Goal: Task Accomplishment & Management: Complete application form

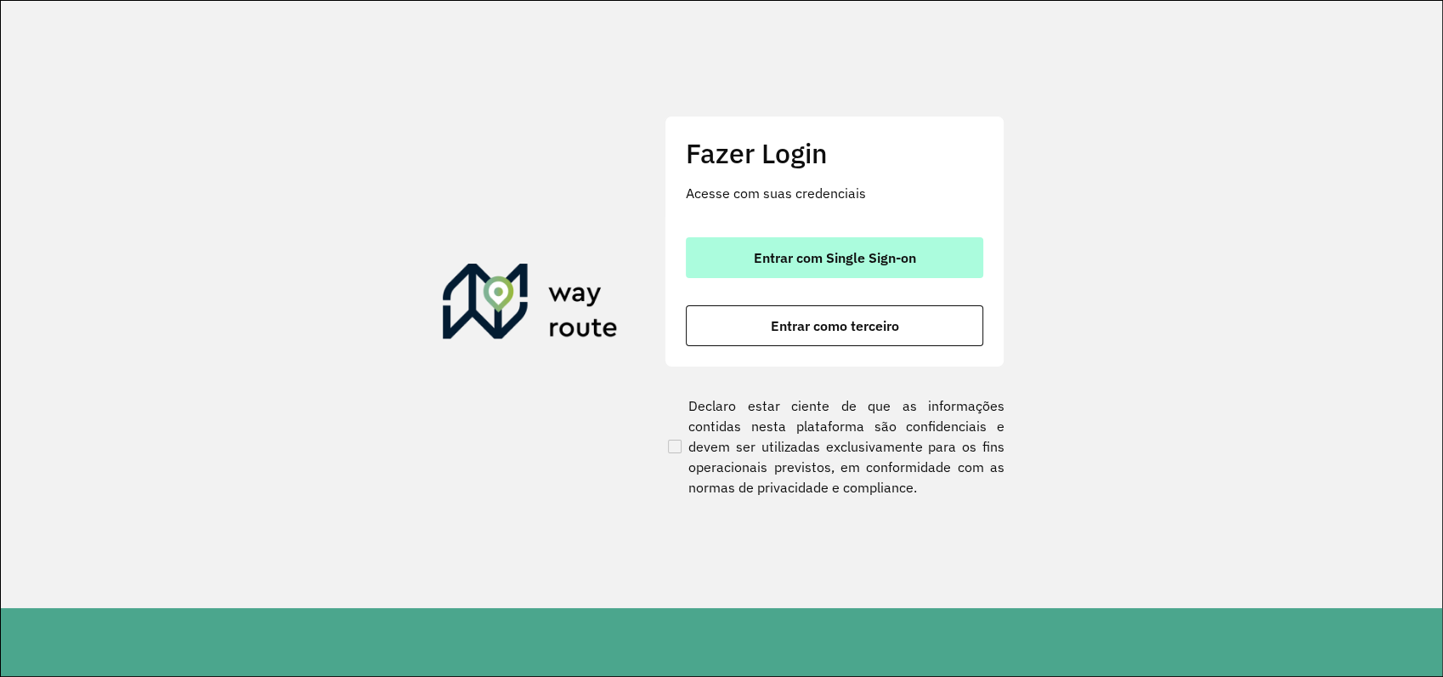
click at [877, 252] on span "Entrar com Single Sign-on" at bounding box center [835, 258] width 162 height 14
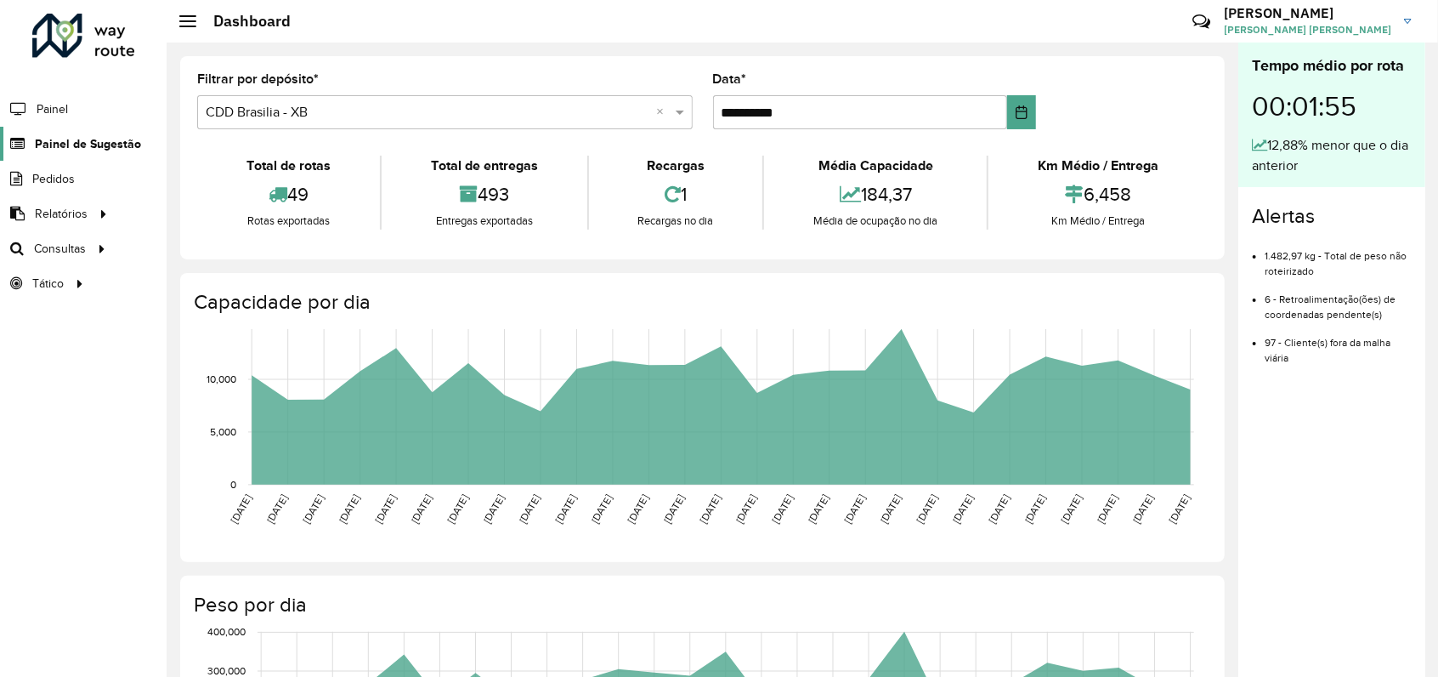
click at [88, 143] on span "Painel de Sugestão" at bounding box center [88, 144] width 106 height 18
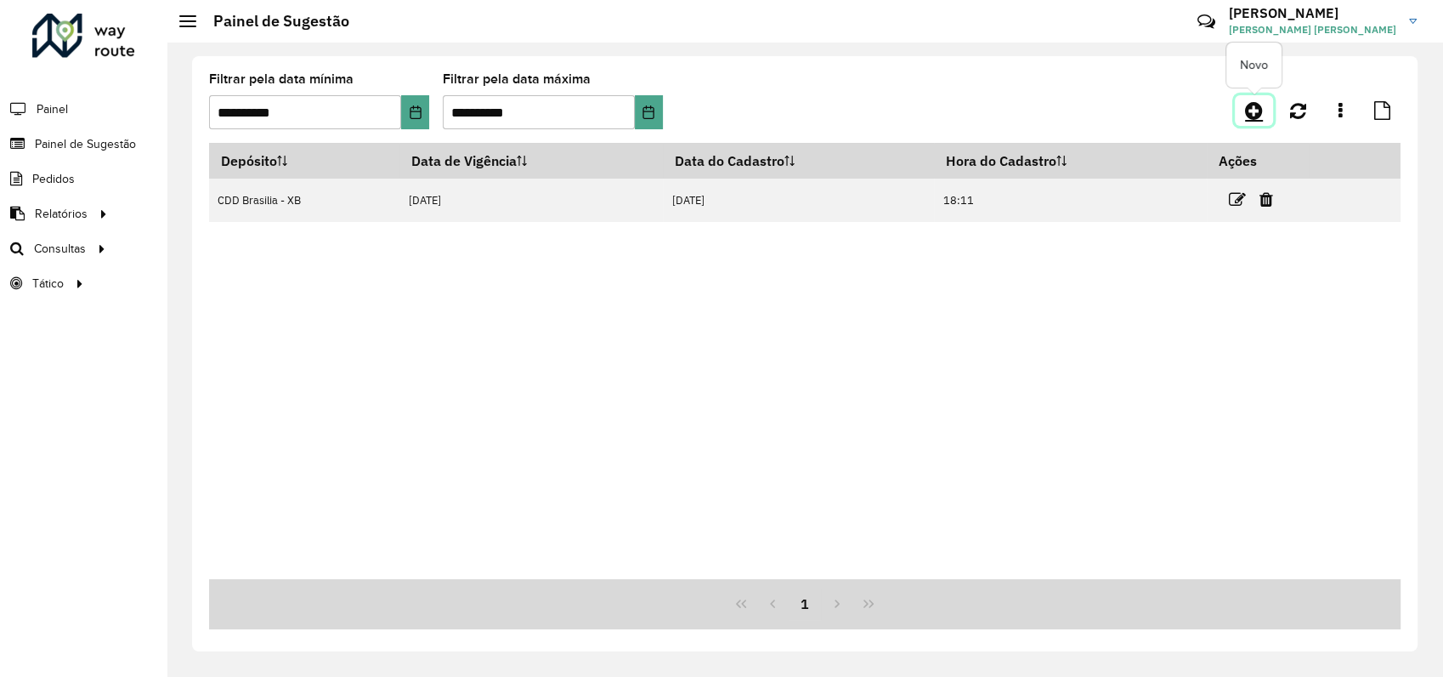
click at [1255, 109] on icon at bounding box center [1254, 110] width 18 height 20
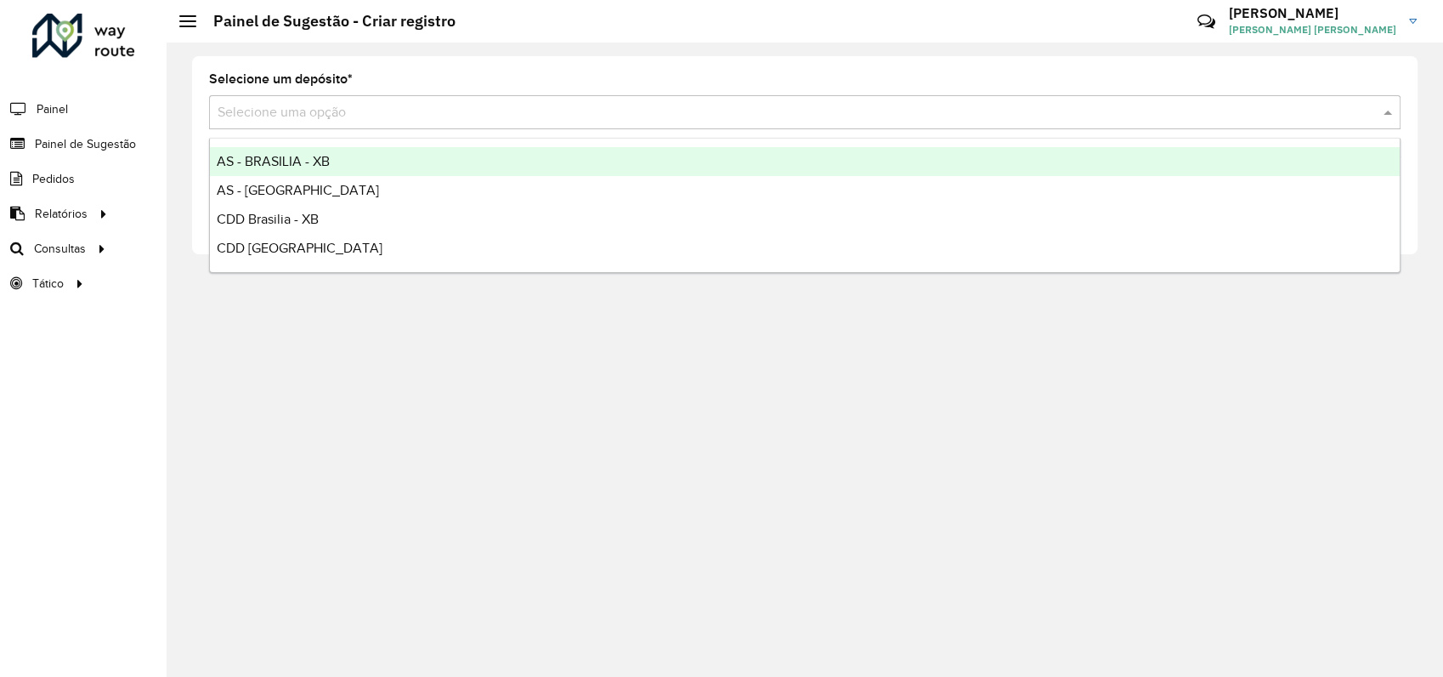
click at [282, 112] on input "text" at bounding box center [788, 113] width 1141 height 20
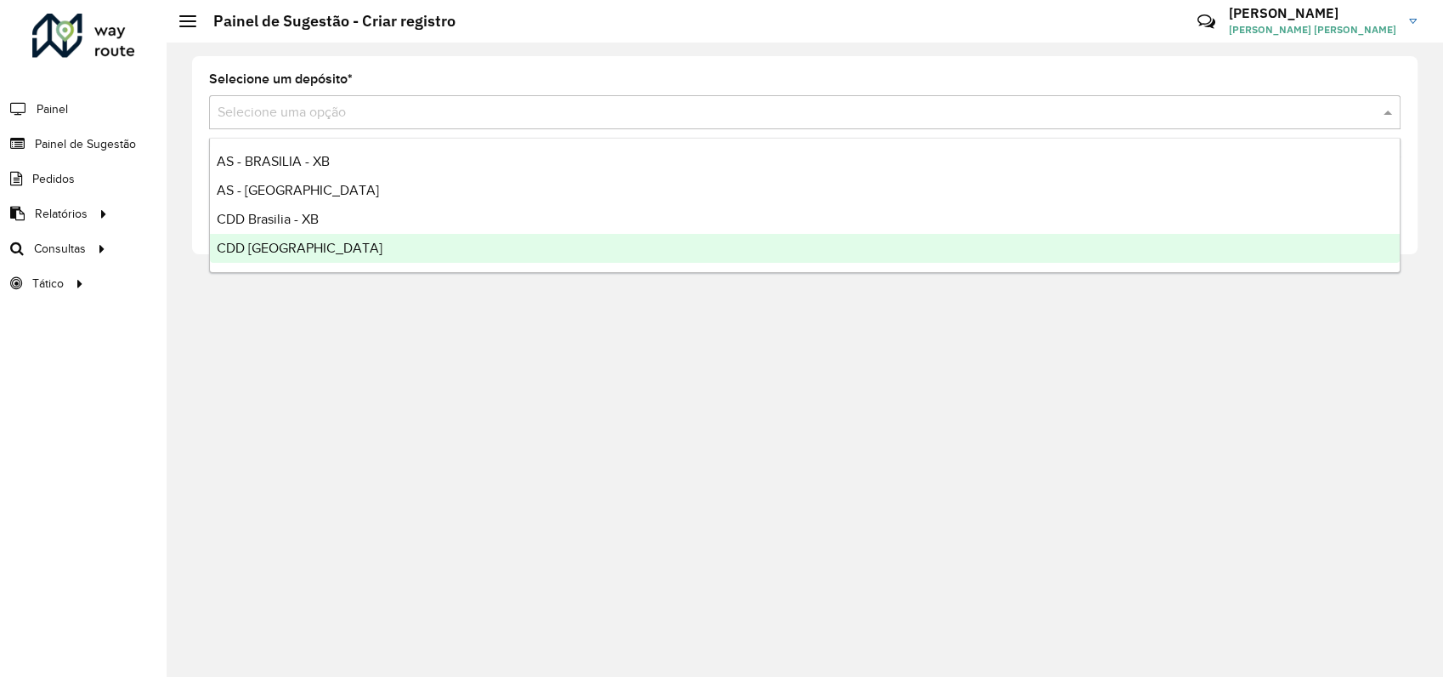
click at [300, 252] on span "CDD Rondonópolis" at bounding box center [300, 248] width 166 height 14
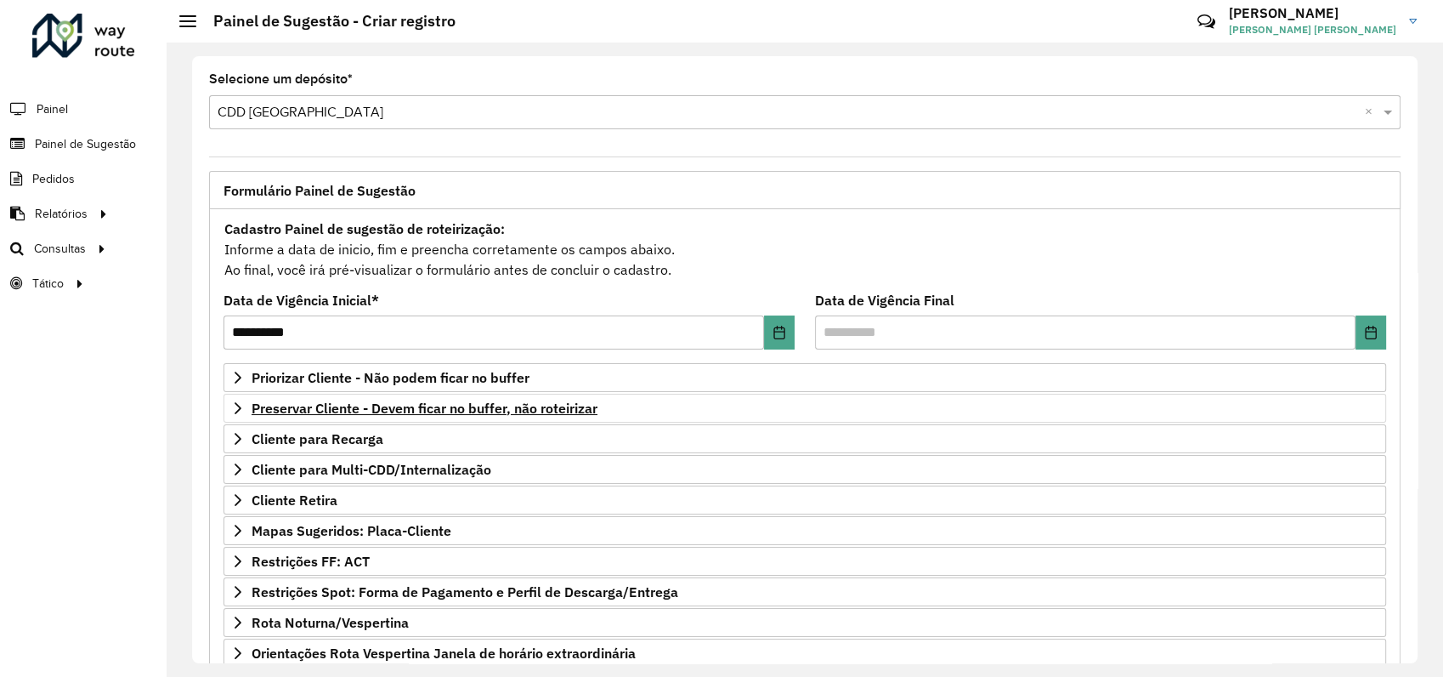
scroll to position [167, 0]
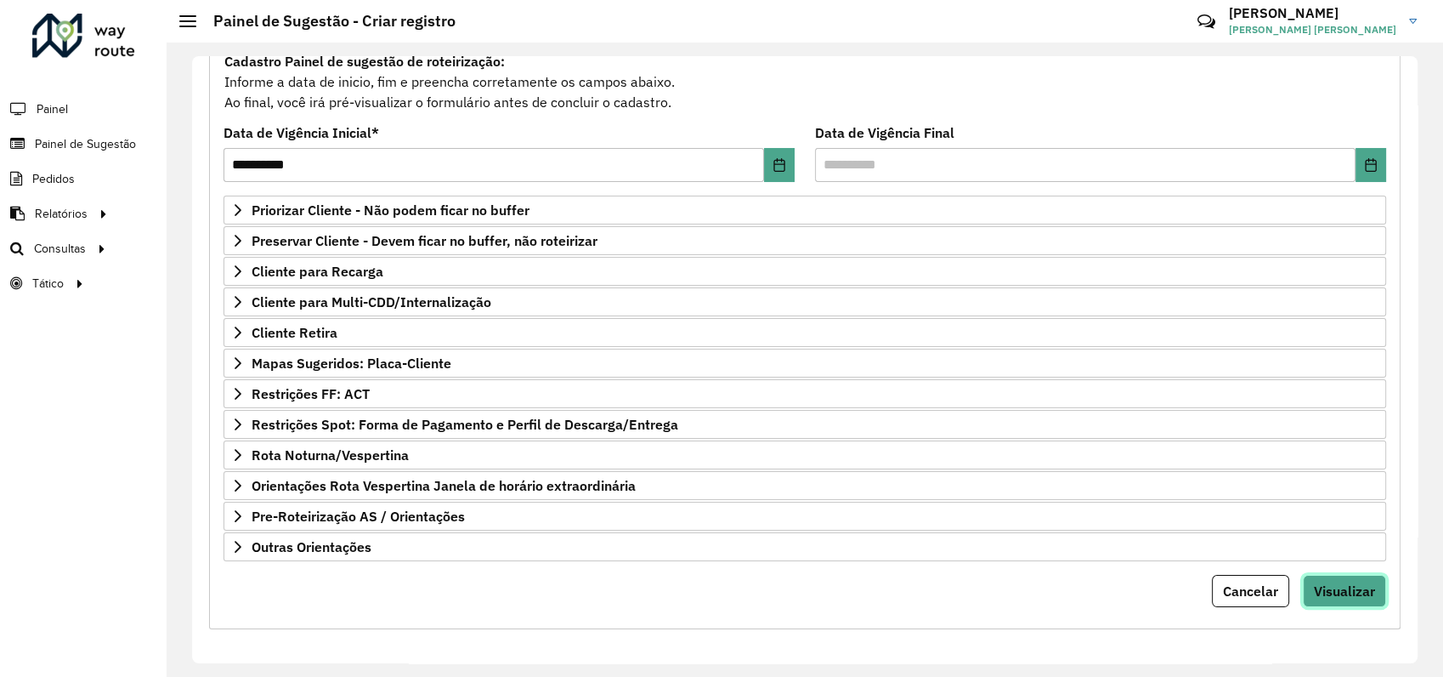
click at [1339, 575] on button "Visualizar" at bounding box center [1344, 591] width 83 height 32
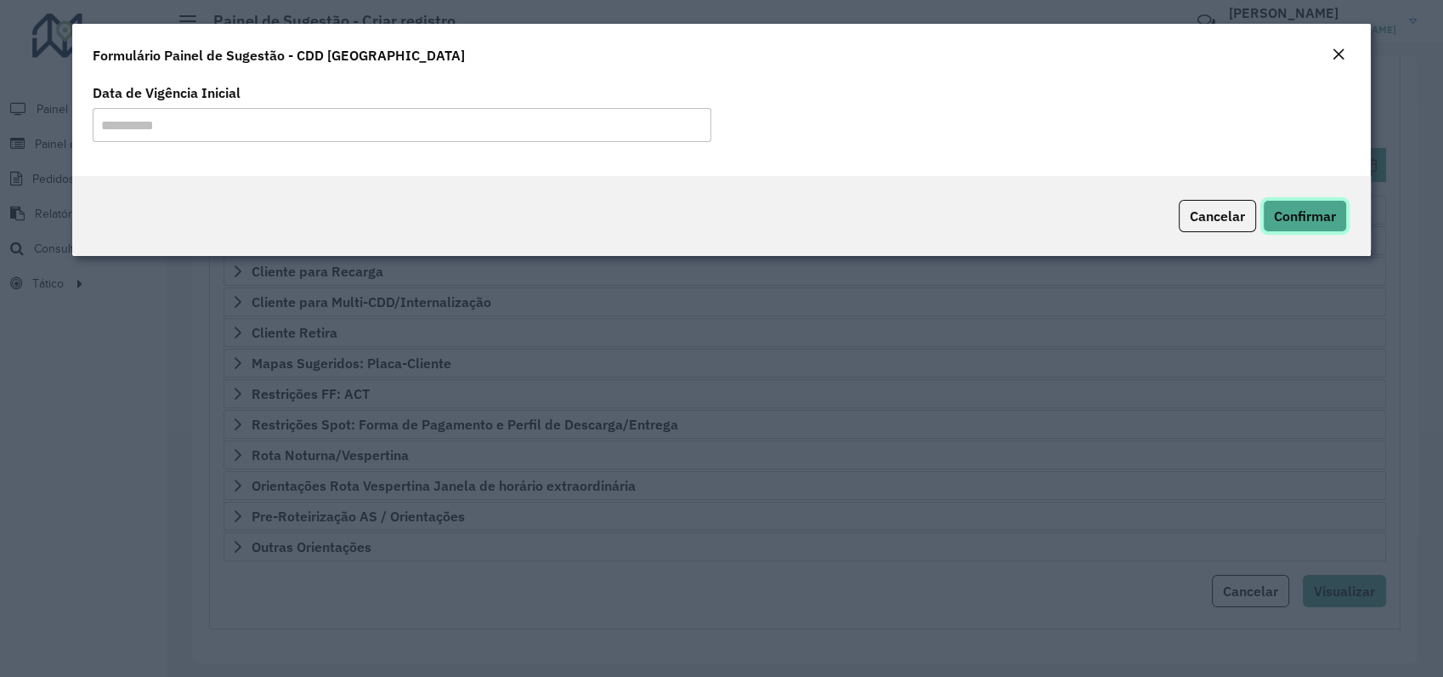
click at [1316, 221] on span "Confirmar" at bounding box center [1305, 215] width 62 height 17
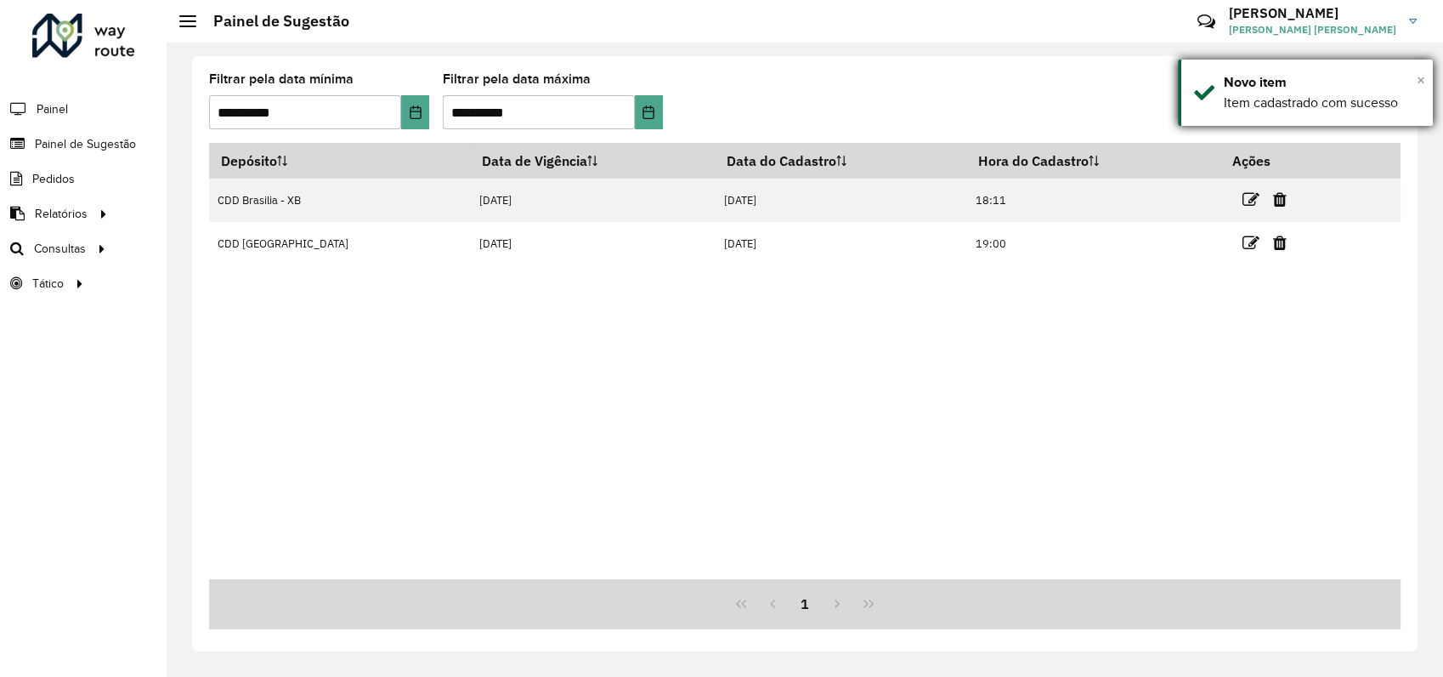
click at [1421, 80] on span "×" at bounding box center [1421, 80] width 8 height 19
